Goal: Task Accomplishment & Management: Manage account settings

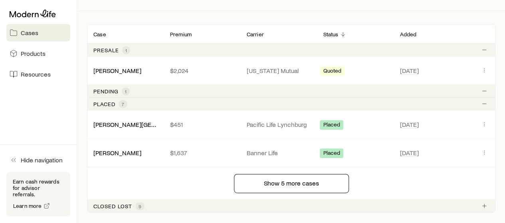
scroll to position [128, 0]
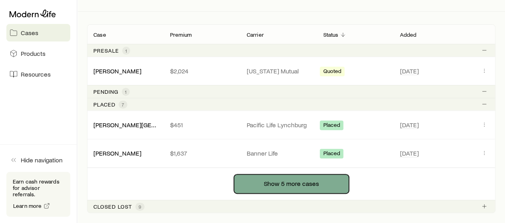
click at [330, 183] on button "Show 5 more cases" at bounding box center [291, 184] width 115 height 19
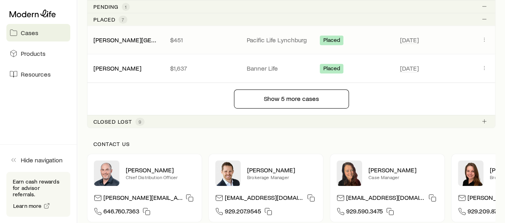
scroll to position [248, 0]
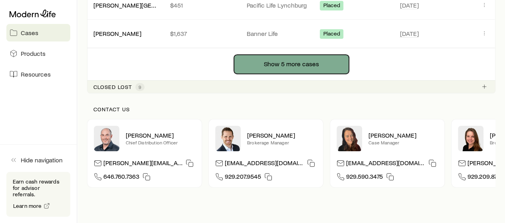
click at [287, 64] on button "Show 5 more cases" at bounding box center [291, 64] width 115 height 19
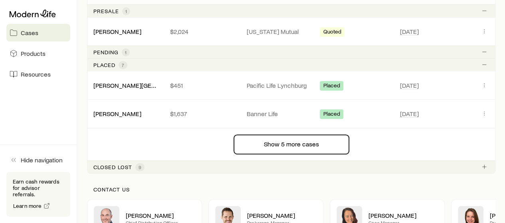
scroll to position [200, 0]
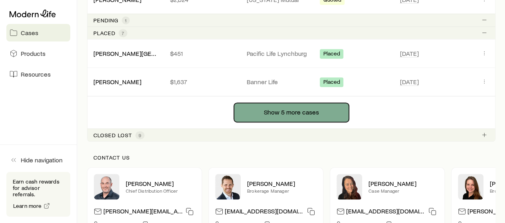
click at [277, 115] on button "Show 5 more cases" at bounding box center [291, 112] width 115 height 19
click at [292, 113] on button "Show 5 more cases" at bounding box center [291, 112] width 115 height 19
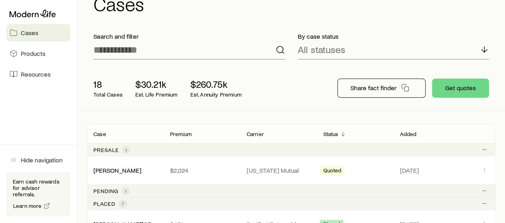
scroll to position [0, 0]
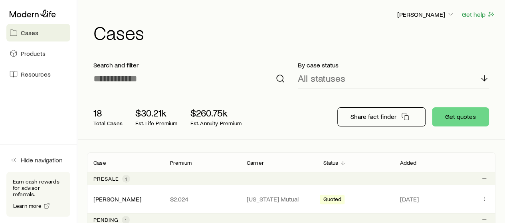
click at [370, 82] on div "All statuses" at bounding box center [394, 78] width 192 height 19
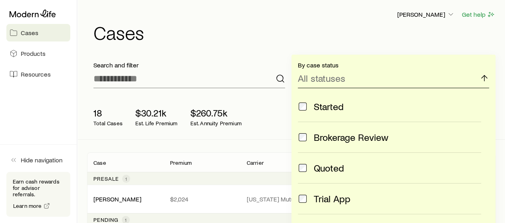
click at [370, 82] on div "All statuses" at bounding box center [394, 78] width 192 height 19
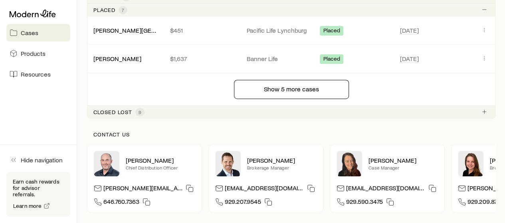
scroll to position [160, 0]
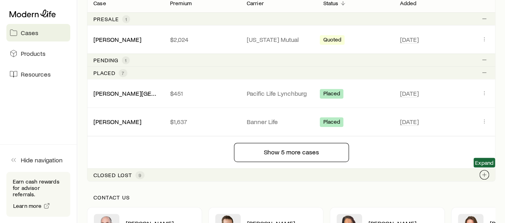
click at [482, 172] on icon "Client cases" at bounding box center [484, 175] width 6 height 6
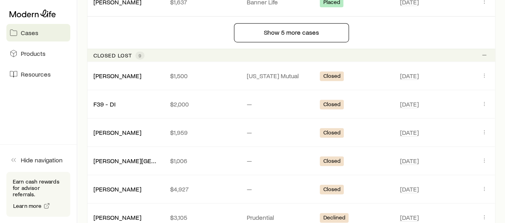
scroll to position [240, 0]
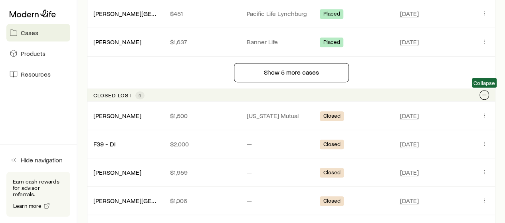
click at [486, 95] on icon "Client cases" at bounding box center [484, 95] width 6 height 6
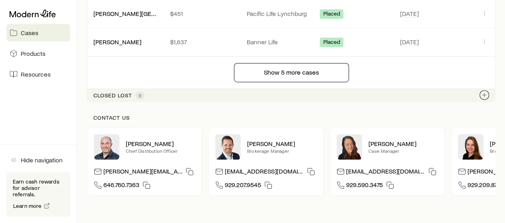
scroll to position [80, 0]
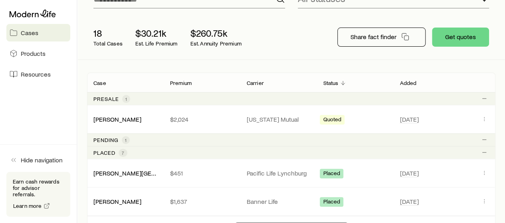
click at [125, 99] on span "1" at bounding box center [126, 99] width 2 height 6
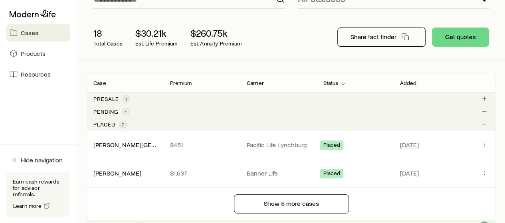
click at [125, 99] on span "1" at bounding box center [126, 99] width 2 height 6
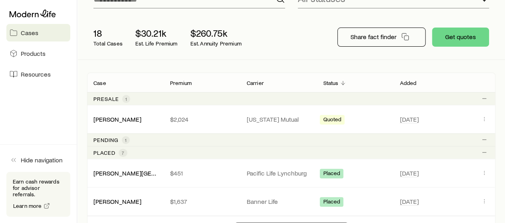
click at [125, 137] on span "1" at bounding box center [126, 140] width 2 height 6
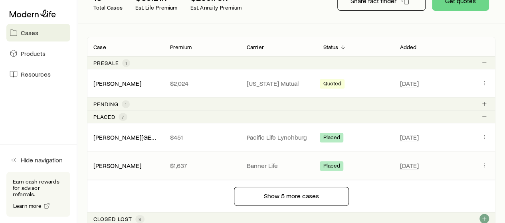
scroll to position [160, 0]
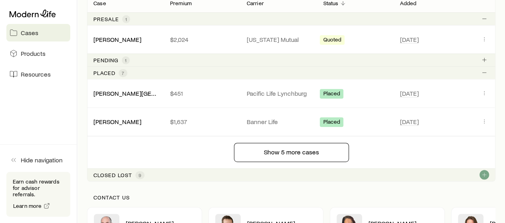
click at [121, 71] on span "7" at bounding box center [123, 73] width 9 height 8
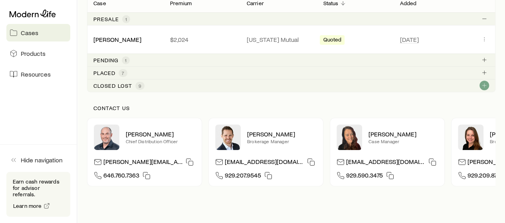
click at [139, 73] on div "Placed 7" at bounding box center [291, 72] width 409 height 13
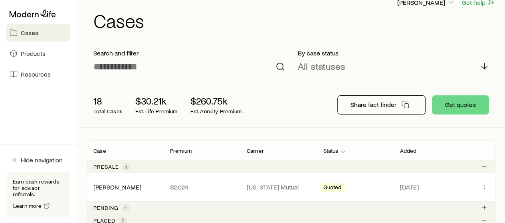
scroll to position [0, 0]
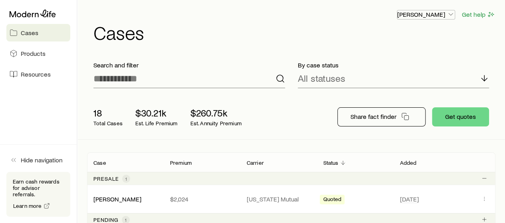
click at [434, 14] on p "[PERSON_NAME]" at bounding box center [426, 14] width 58 height 8
click at [226, 16] on div "Derek Pierce Get help" at bounding box center [294, 15] width 402 height 10
click at [30, 52] on span "Products" at bounding box center [33, 54] width 25 height 8
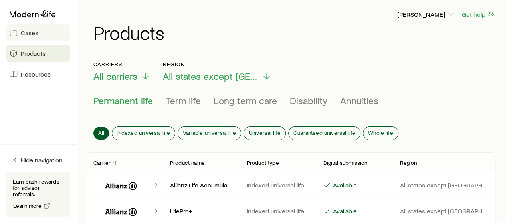
click at [29, 28] on link "Cases" at bounding box center [38, 33] width 64 height 18
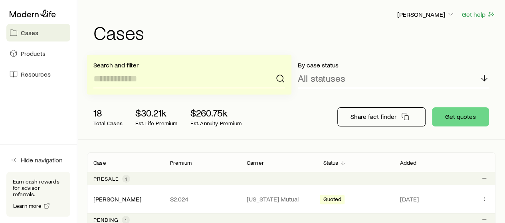
click at [240, 79] on input at bounding box center [189, 78] width 192 height 19
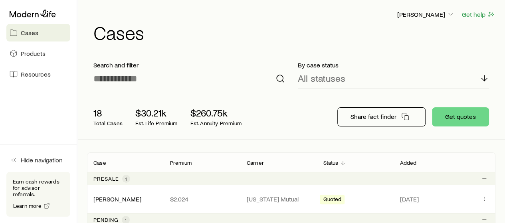
click at [483, 79] on polyline at bounding box center [485, 79] width 6 height 3
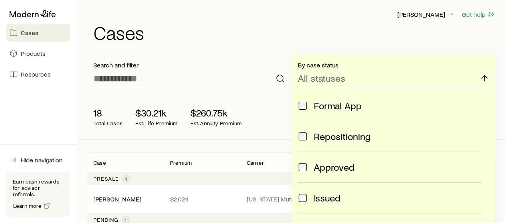
scroll to position [50, 0]
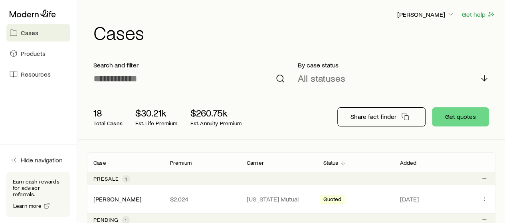
click at [411, 48] on div "Derek Pierce Get help Cases" at bounding box center [291, 26] width 409 height 52
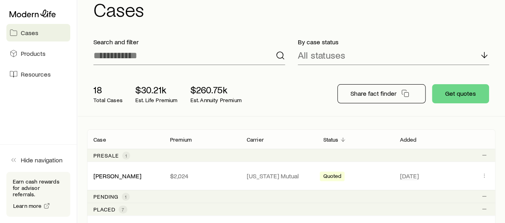
scroll to position [0, 0]
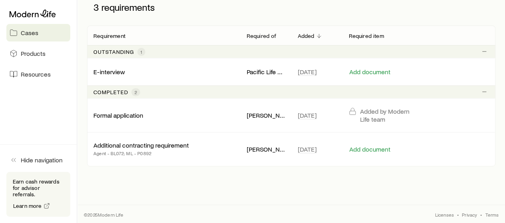
scroll to position [13, 0]
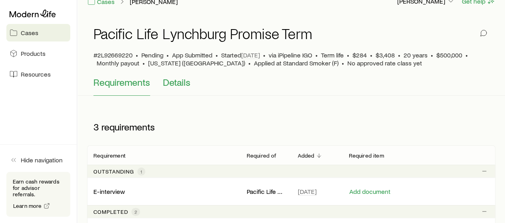
click at [175, 85] on span "Details" at bounding box center [177, 82] width 28 height 11
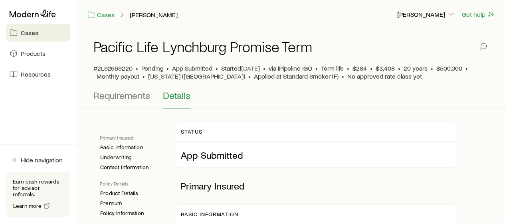
click at [31, 32] on span "Cases" at bounding box center [30, 33] width 18 height 8
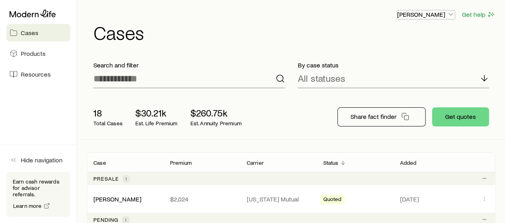
click at [438, 14] on p "[PERSON_NAME]" at bounding box center [426, 14] width 58 height 8
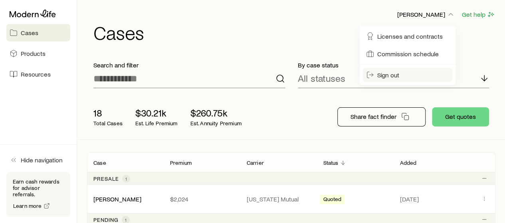
click at [387, 75] on span "Sign out" at bounding box center [388, 75] width 22 height 8
